Goal: Information Seeking & Learning: Learn about a topic

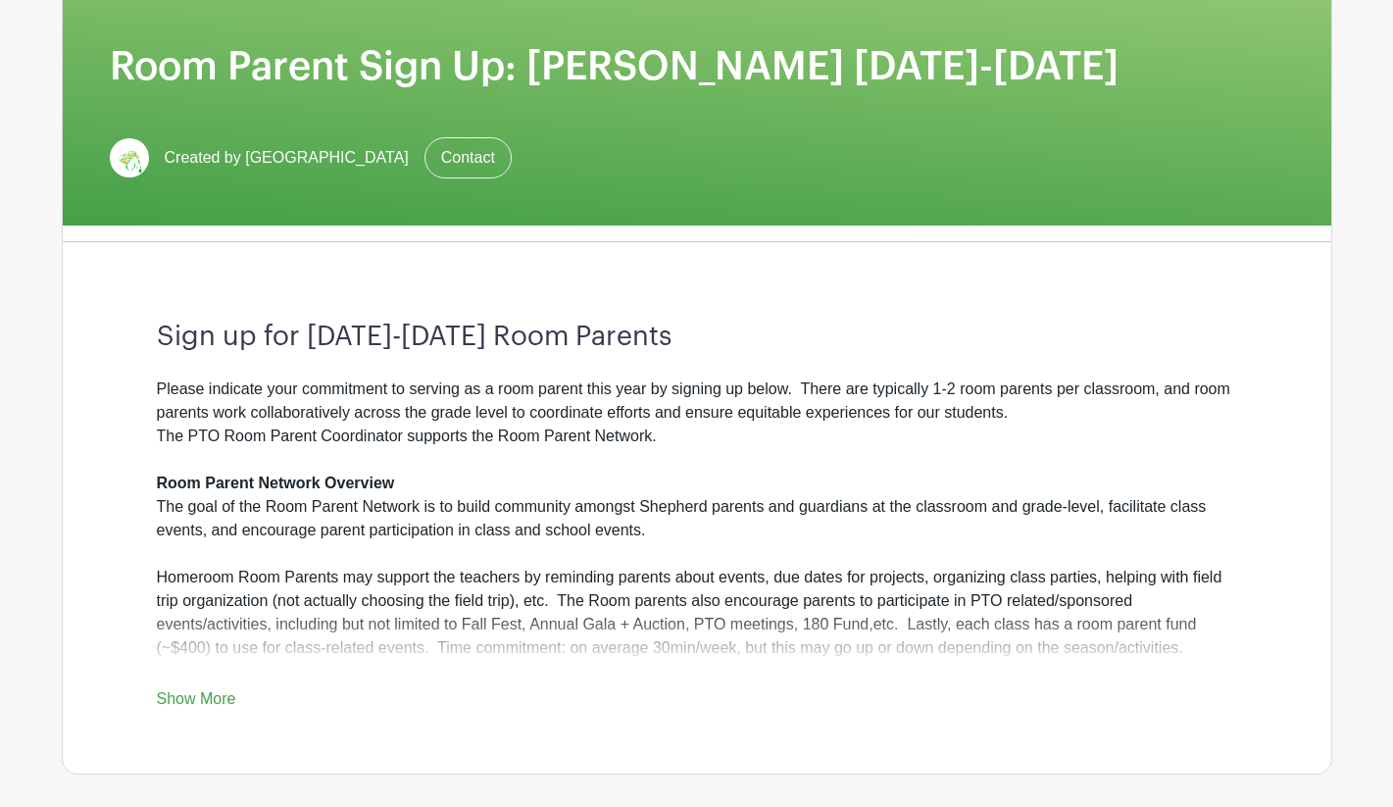
scroll to position [359, 0]
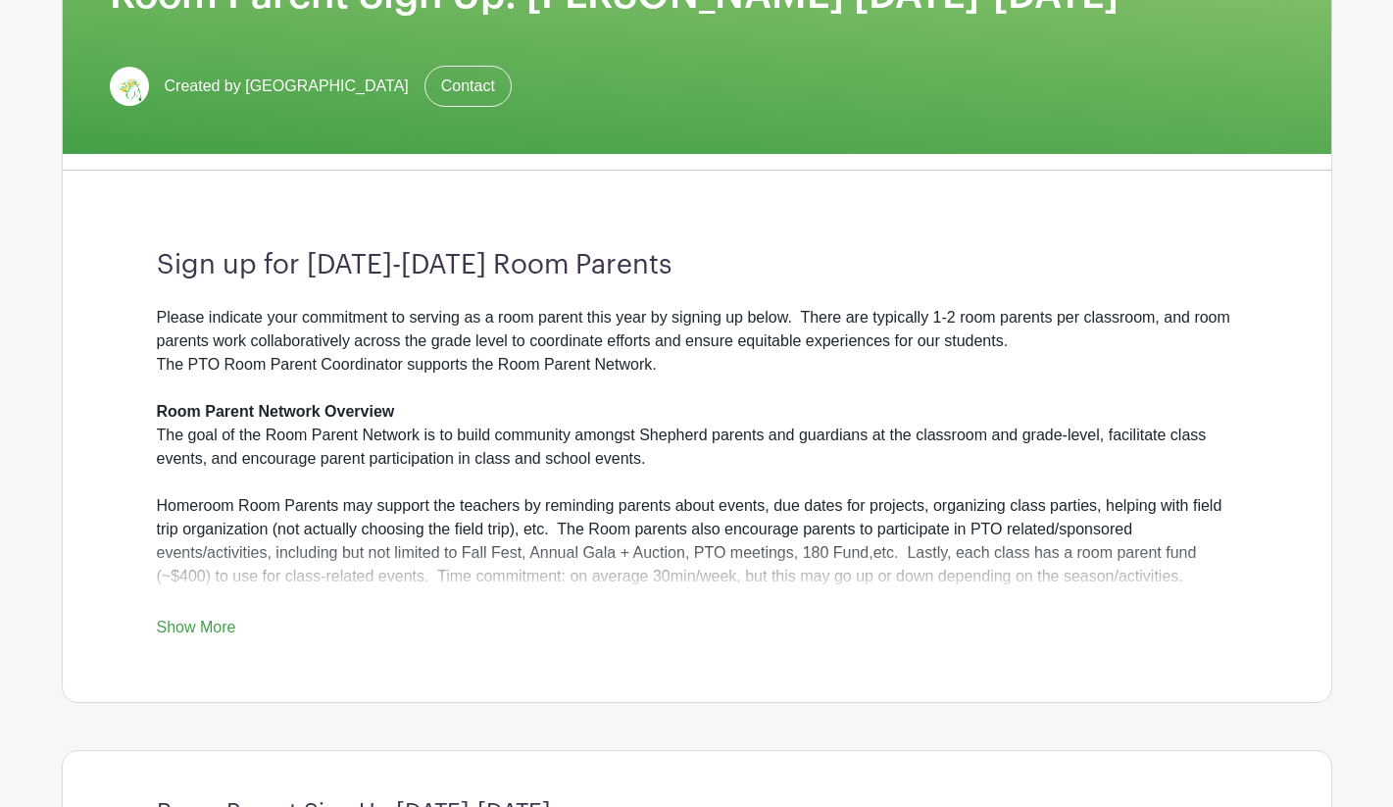
click at [209, 628] on link "Show More" at bounding box center [196, 631] width 79 height 25
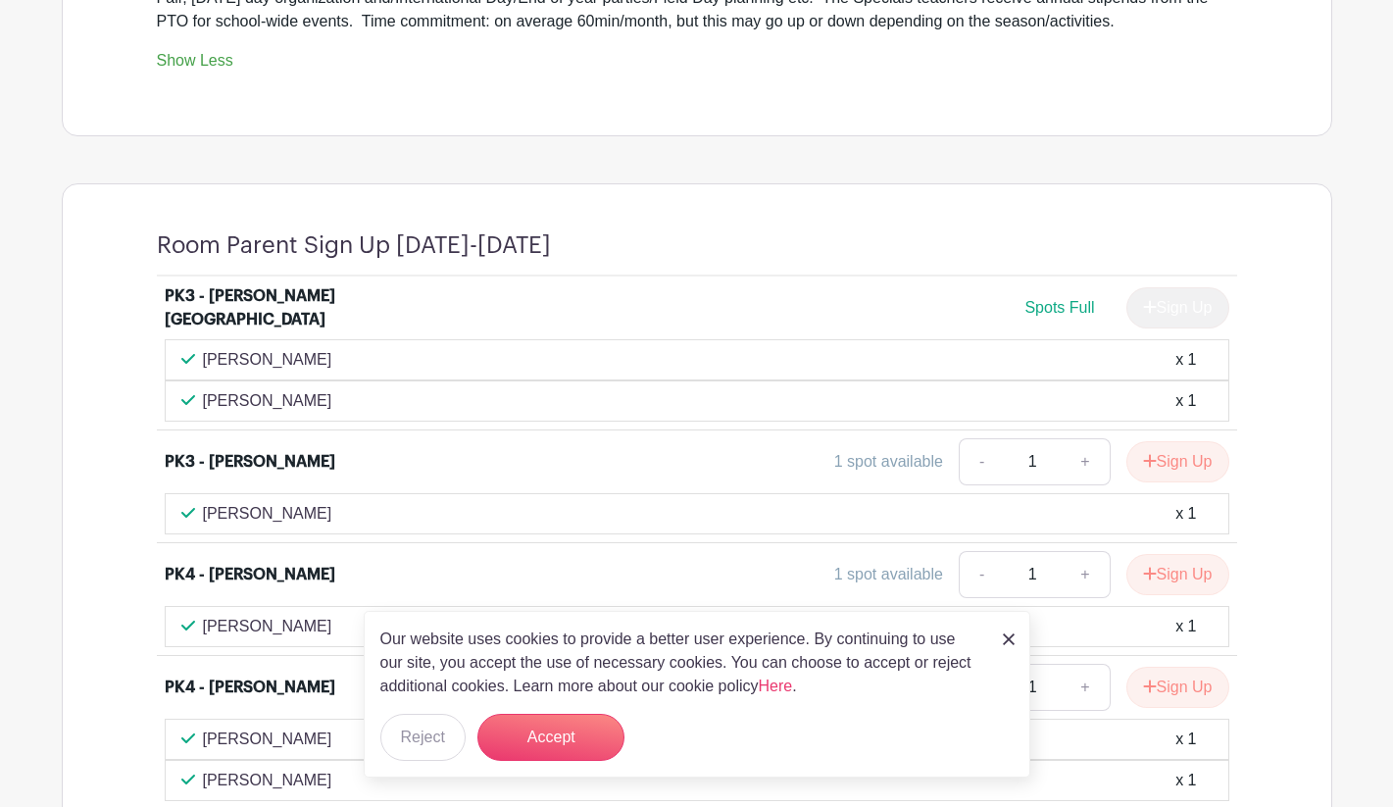
scroll to position [996, 0]
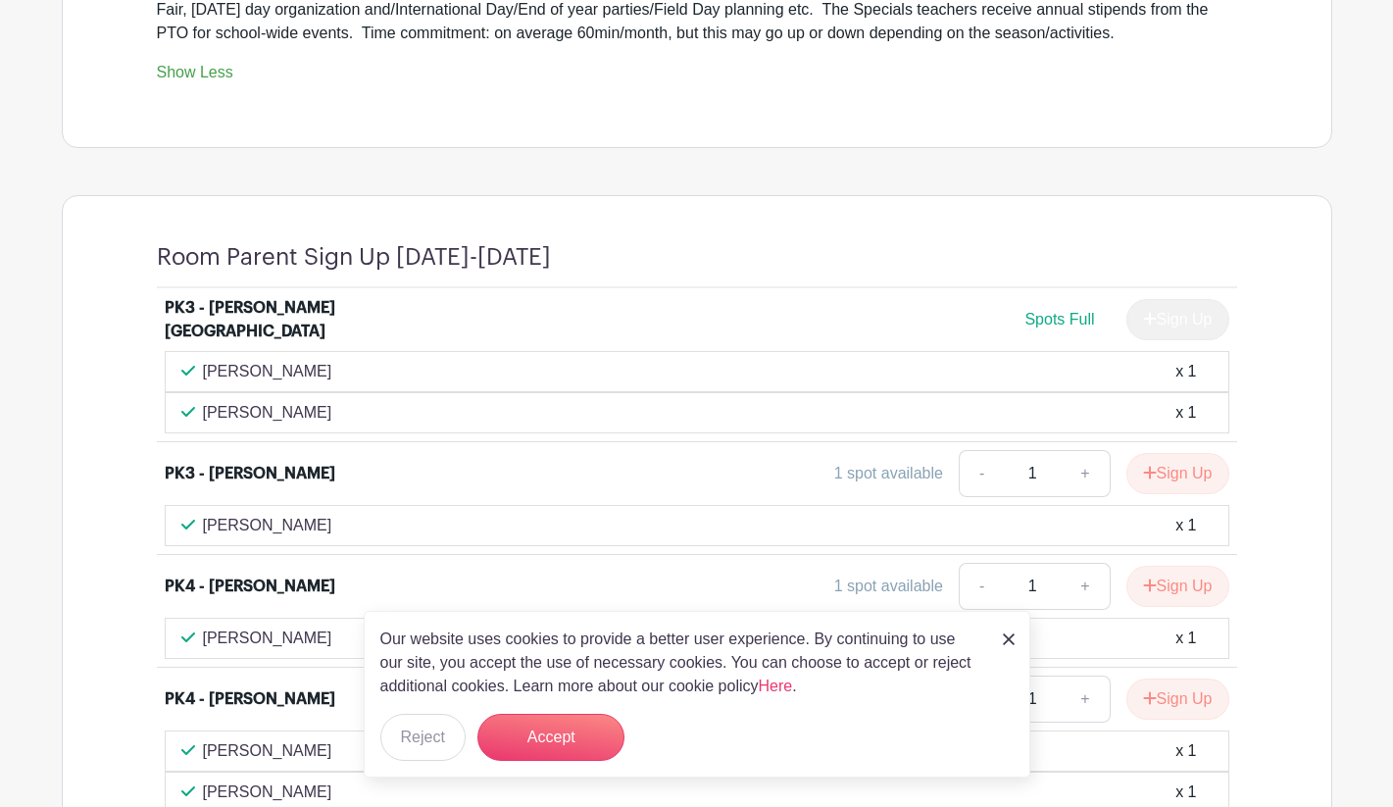
click at [1011, 636] on img at bounding box center [1009, 639] width 12 height 12
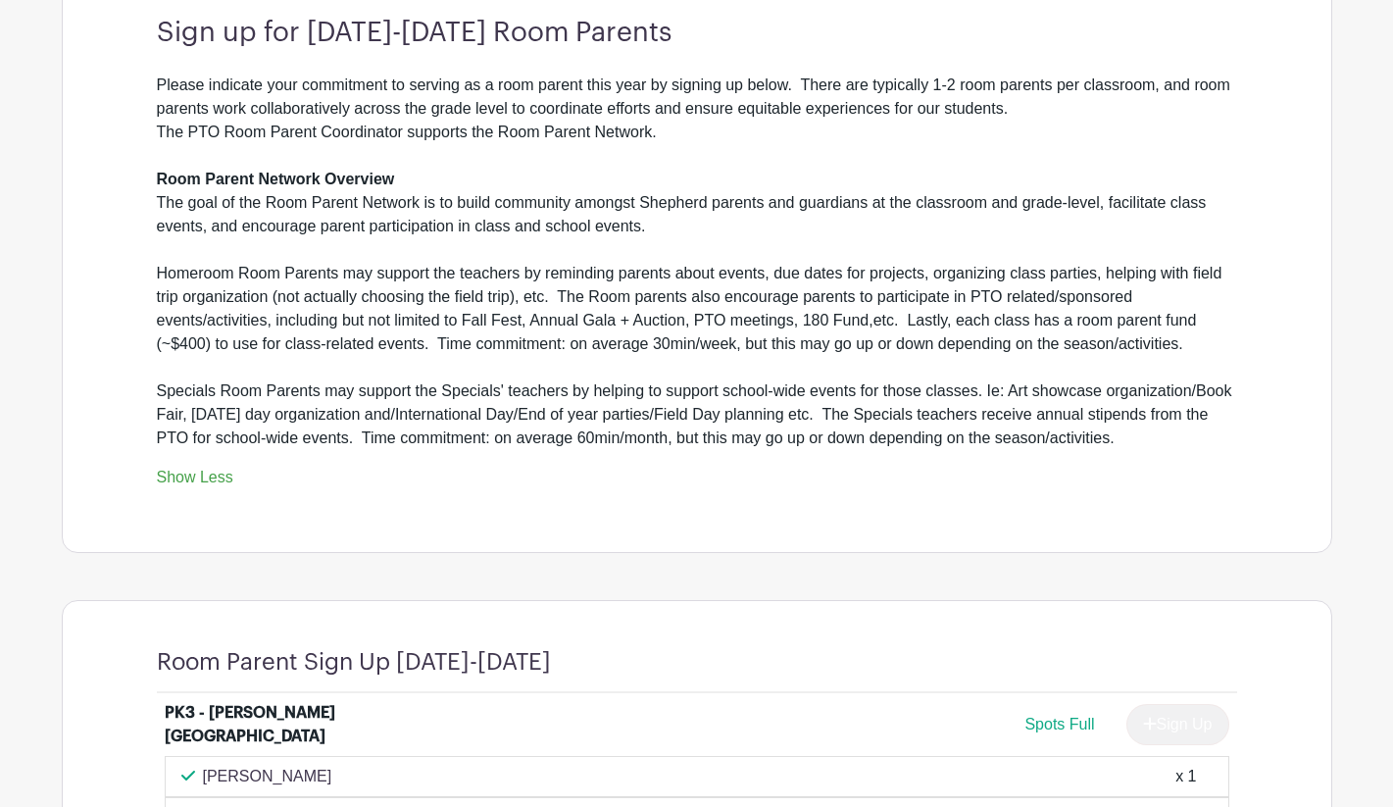
scroll to position [566, 0]
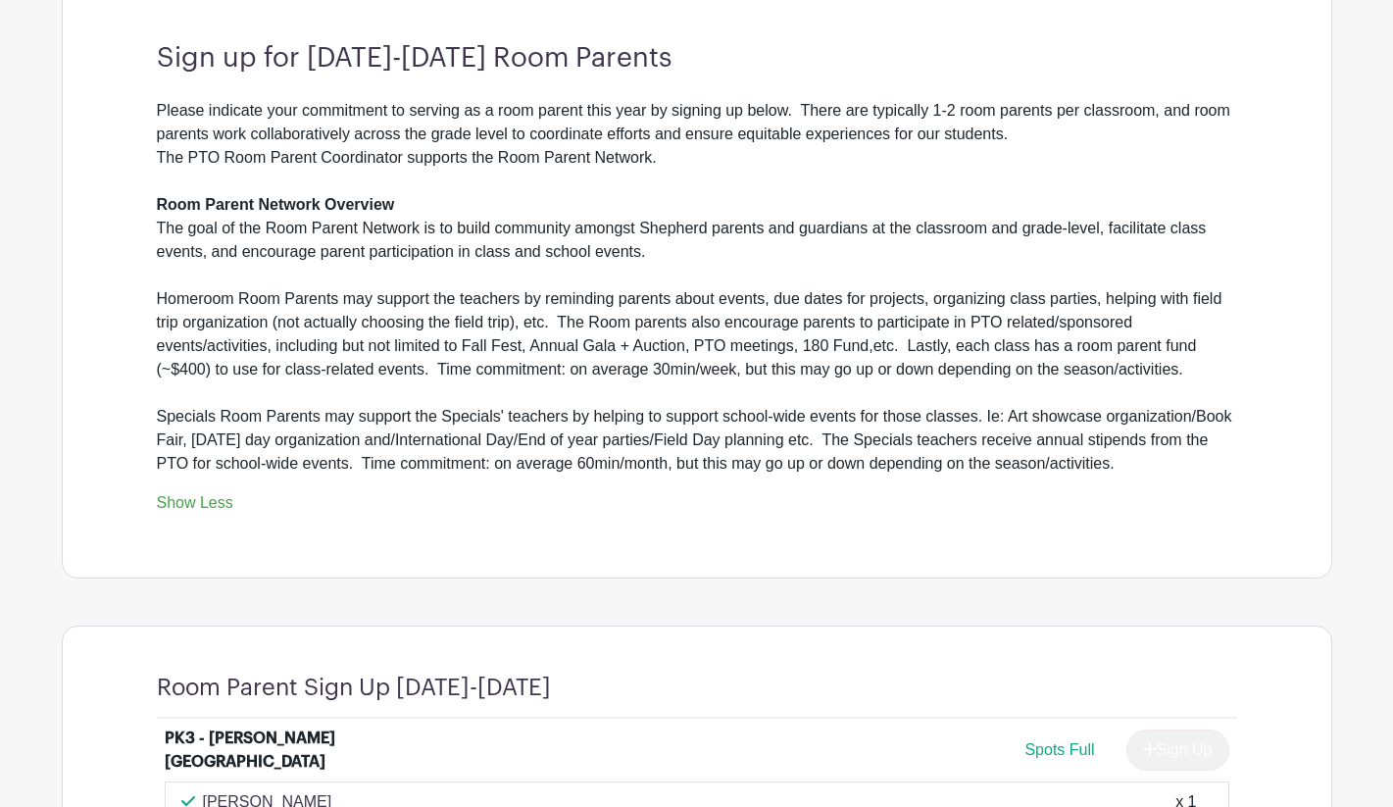
click at [262, 234] on div "The goal of the Room Parent Network is to build community amongst Shepherd pare…" at bounding box center [697, 240] width 1081 height 47
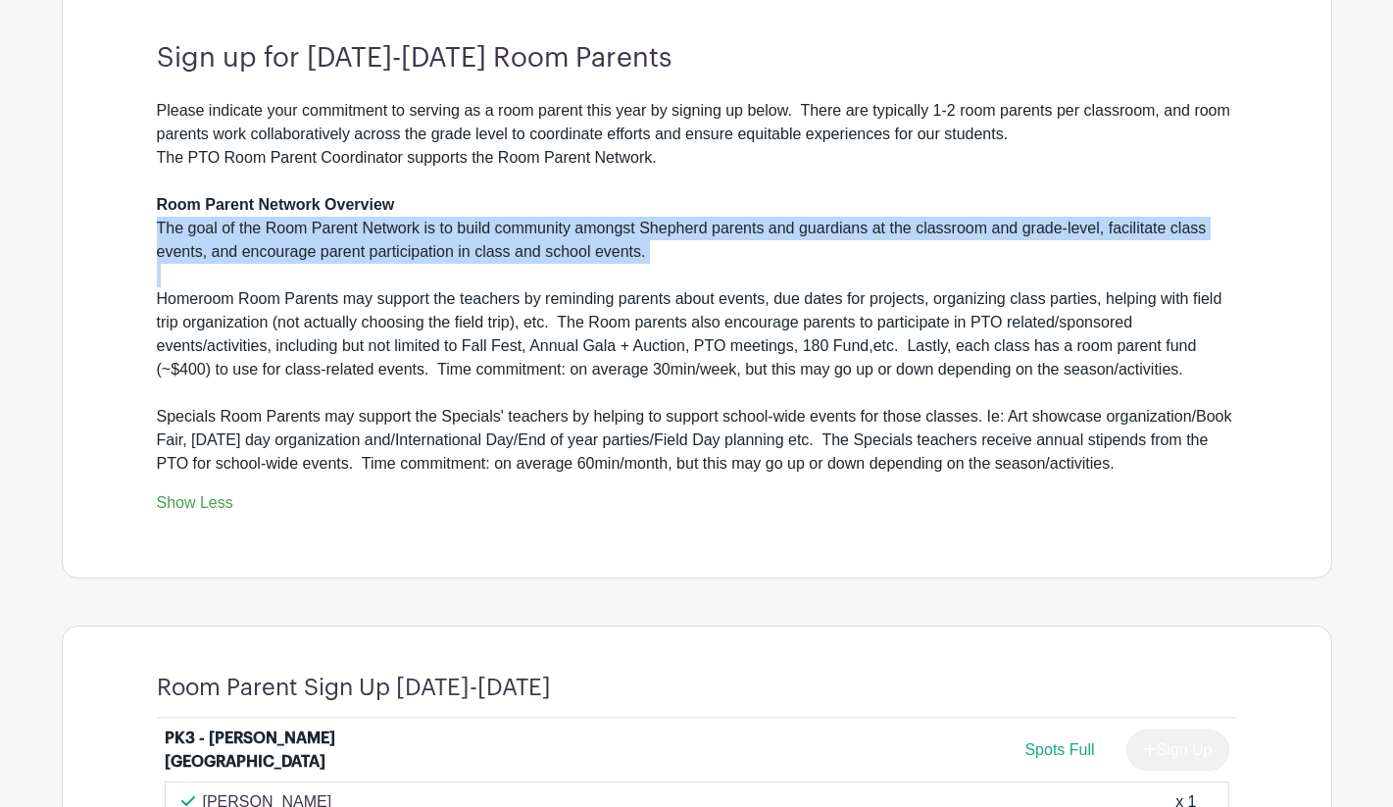
click at [262, 234] on div "The goal of the Room Parent Network is to build community amongst Shepherd pare…" at bounding box center [697, 240] width 1081 height 47
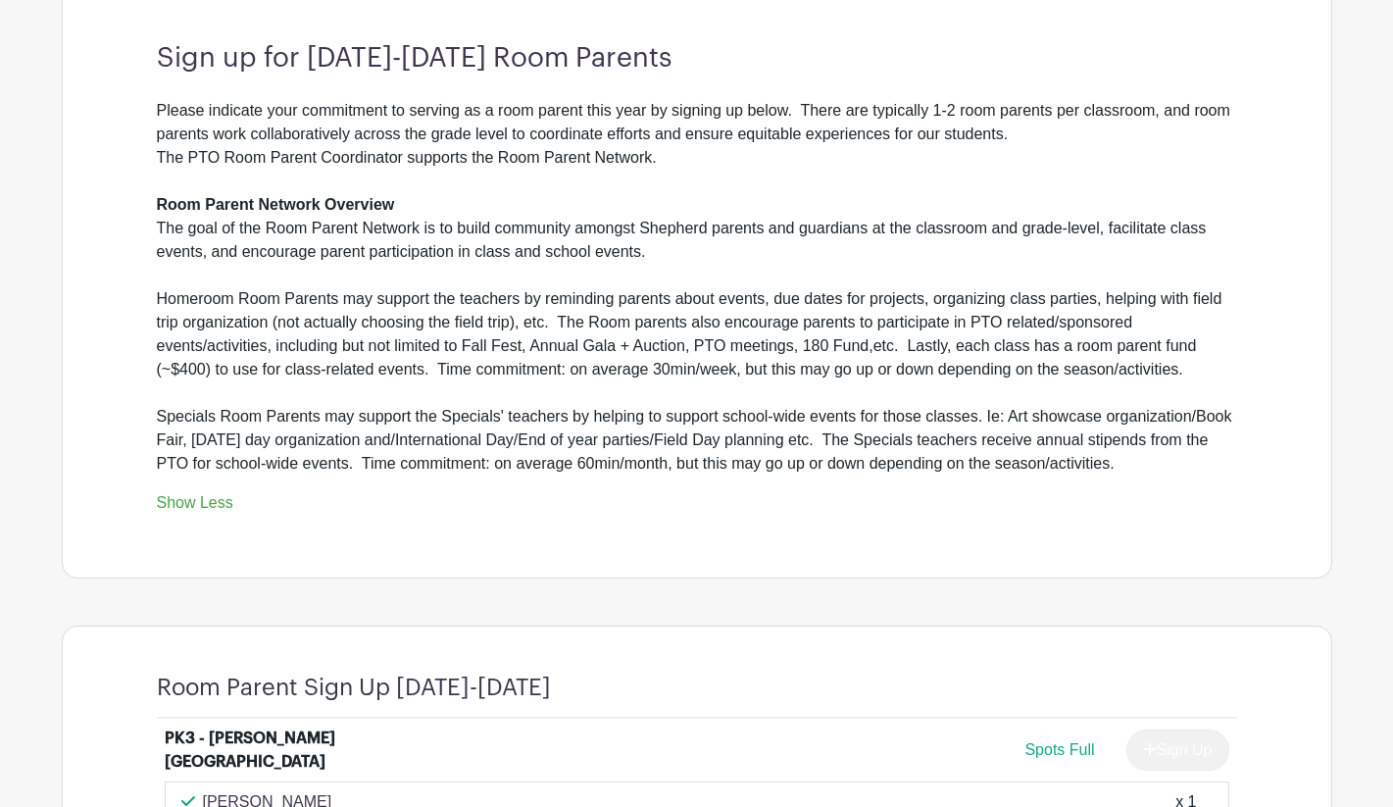
drag, startPoint x: 157, startPoint y: 201, endPoint x: 289, endPoint y: 479, distance: 307.5
click at [290, 476] on div "Please indicate your commitment to serving as a room parent this year by signin…" at bounding box center [697, 287] width 1081 height 377
copy div "Lore Ipsumd Sitamet Consecte Adi elit se doe Temp Incidi Utlabor et do magna al…"
